Goal: Task Accomplishment & Management: Manage account settings

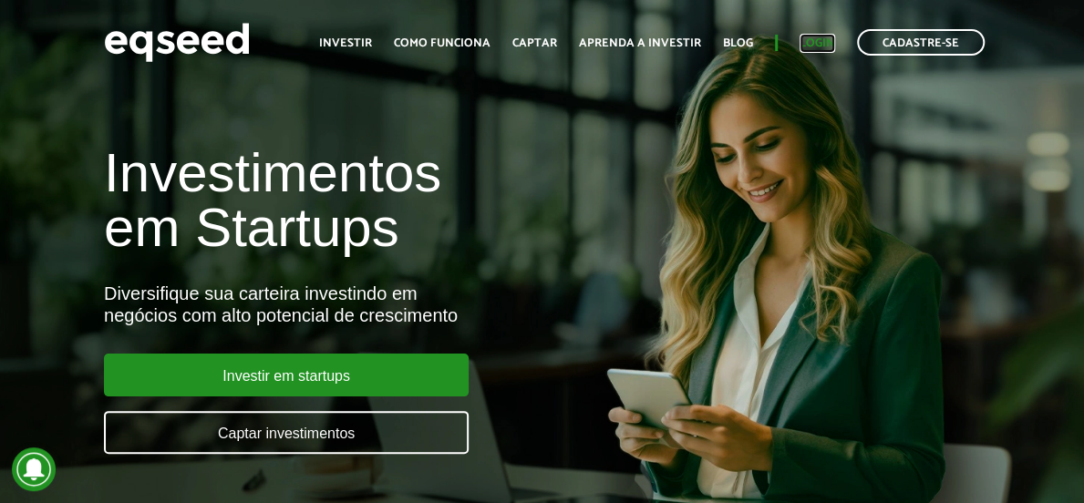
click at [823, 41] on link "Login" at bounding box center [817, 43] width 36 height 12
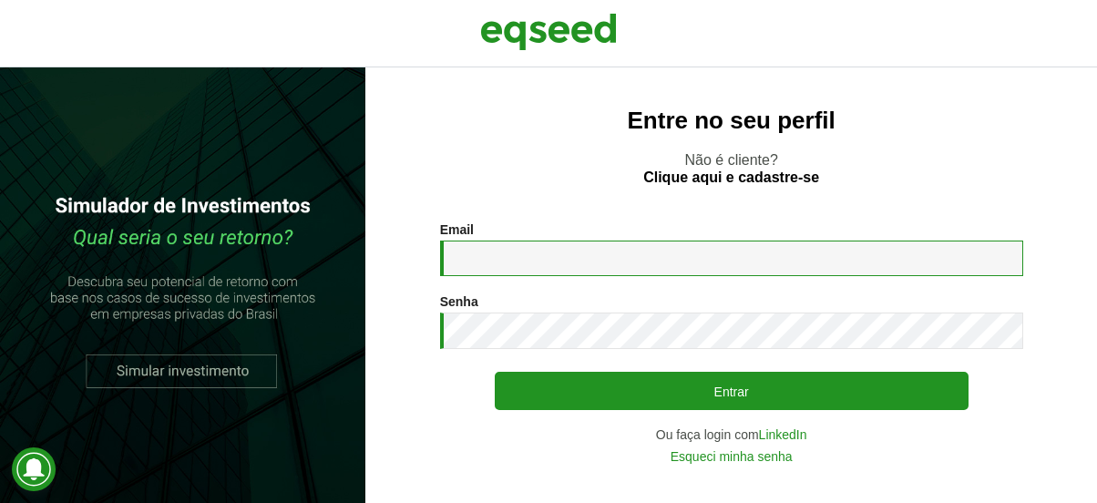
click at [539, 256] on input "Email *" at bounding box center [731, 259] width 583 height 36
type input "**********"
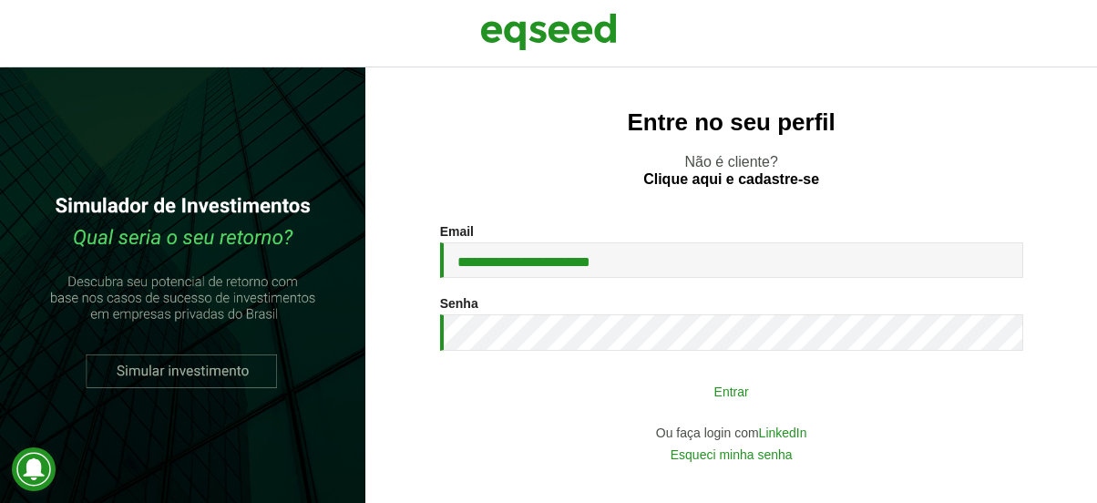
click at [603, 392] on button "Entrar" at bounding box center [732, 391] width 474 height 35
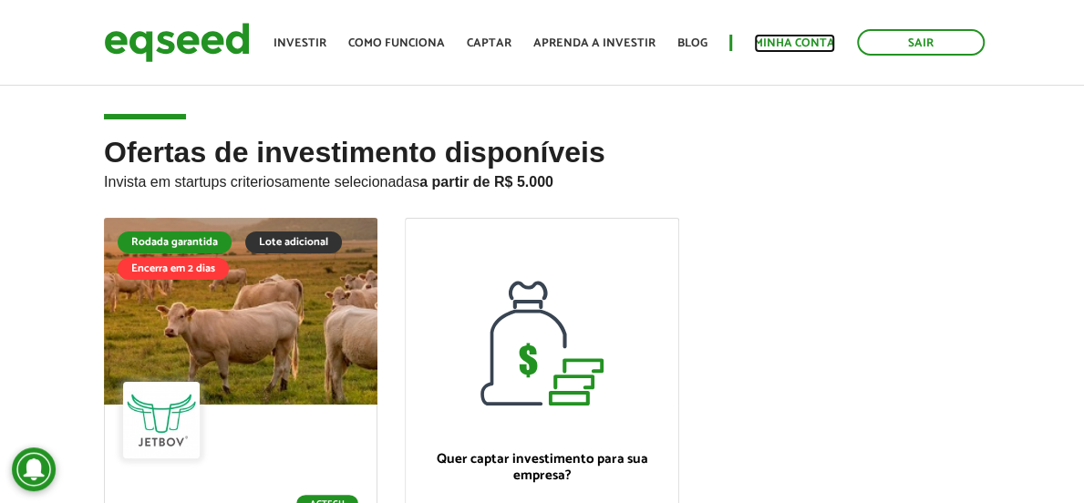
click at [798, 41] on link "Minha conta" at bounding box center [794, 43] width 81 height 12
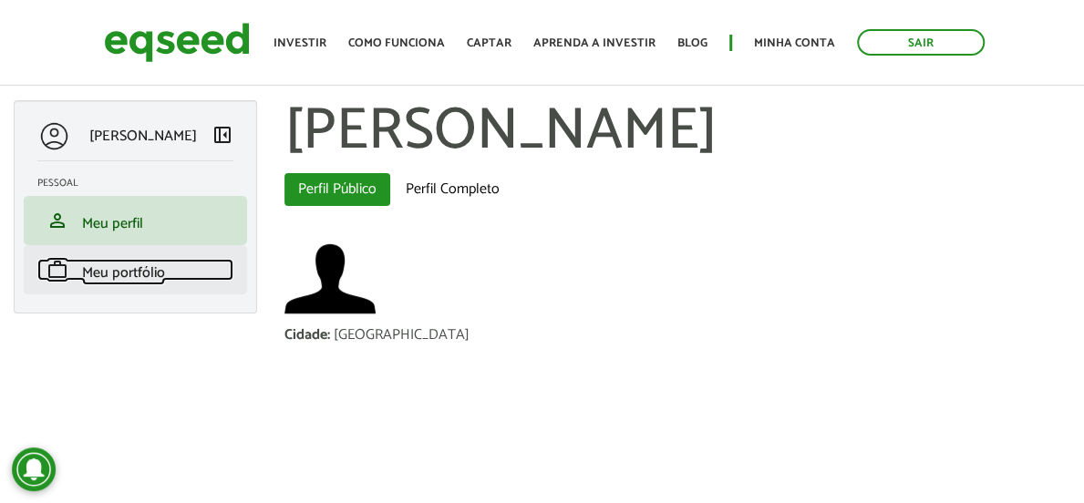
click at [88, 275] on span "Meu portfólio" at bounding box center [123, 273] width 83 height 25
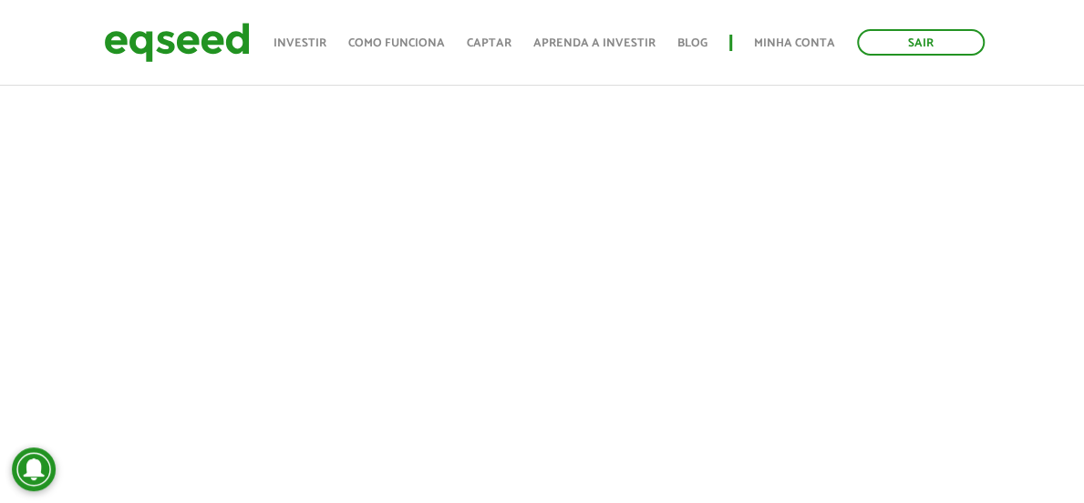
scroll to position [381, 0]
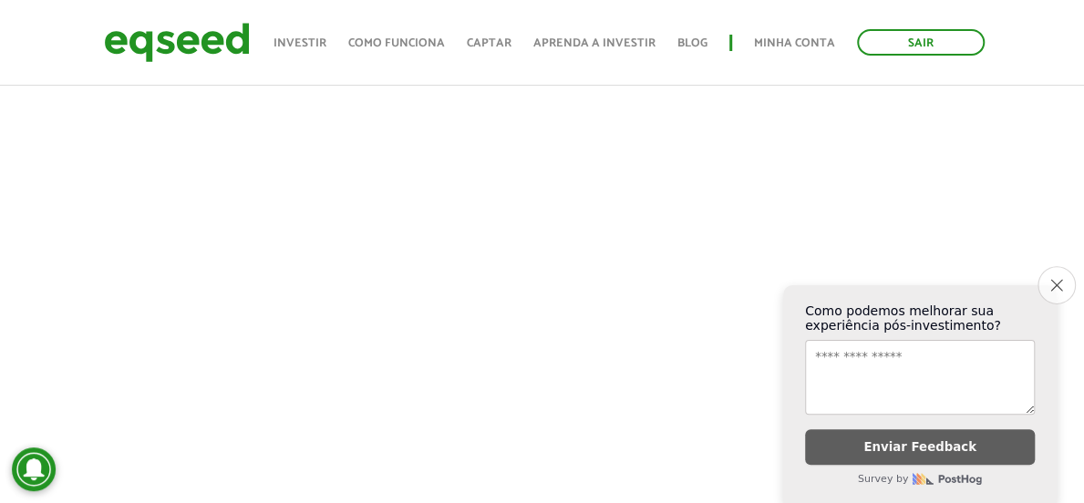
click at [1058, 279] on icon "Close survey" at bounding box center [1056, 285] width 12 height 12
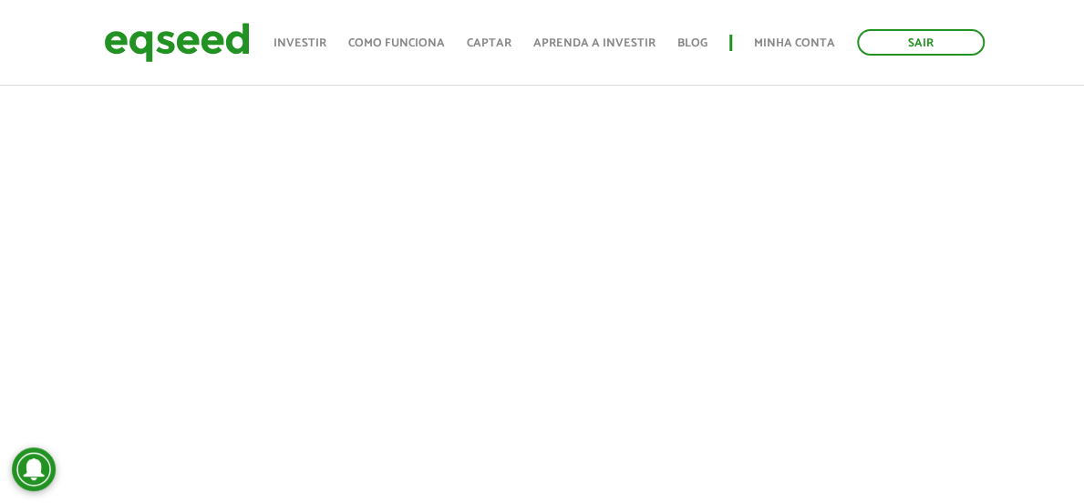
scroll to position [1257, 0]
